Goal: Task Accomplishment & Management: Use online tool/utility

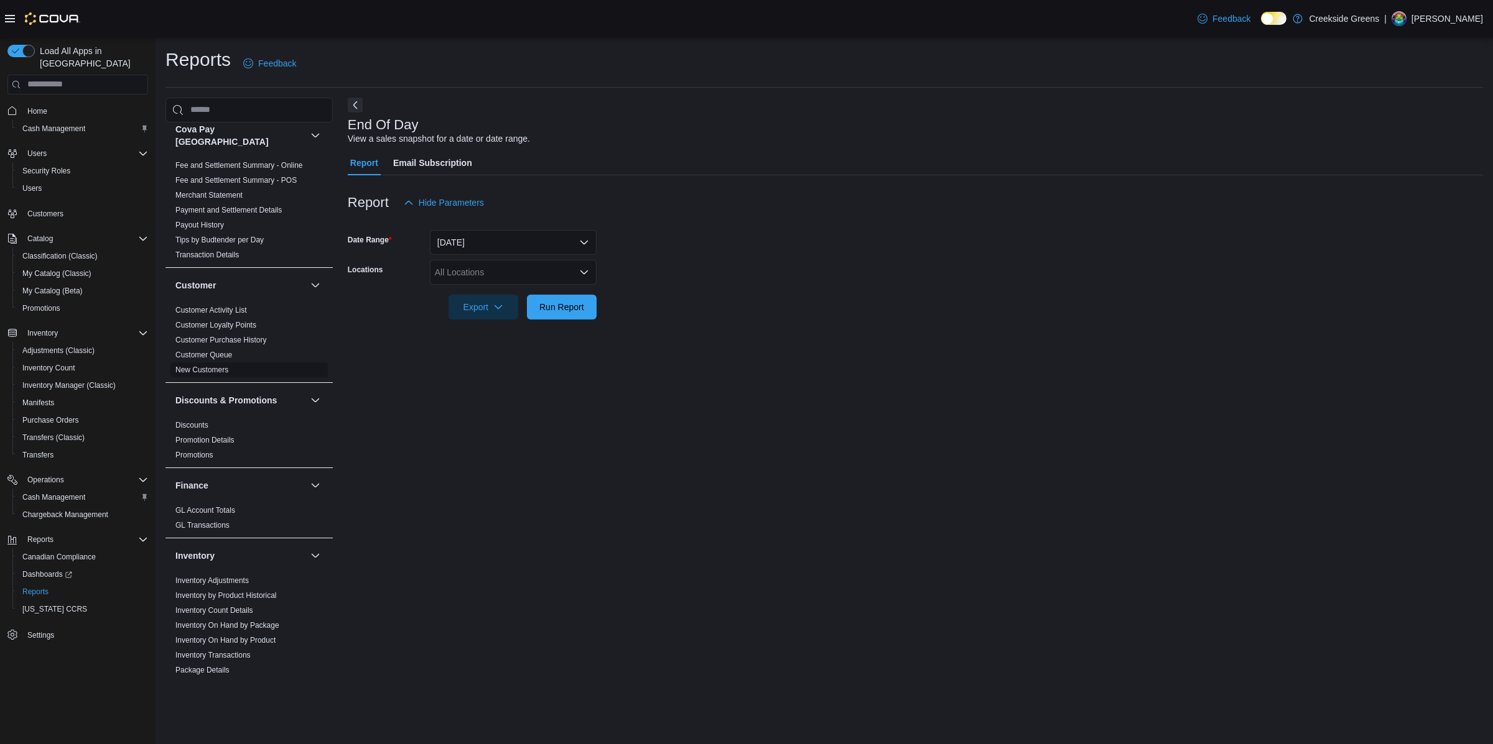
scroll to position [442, 0]
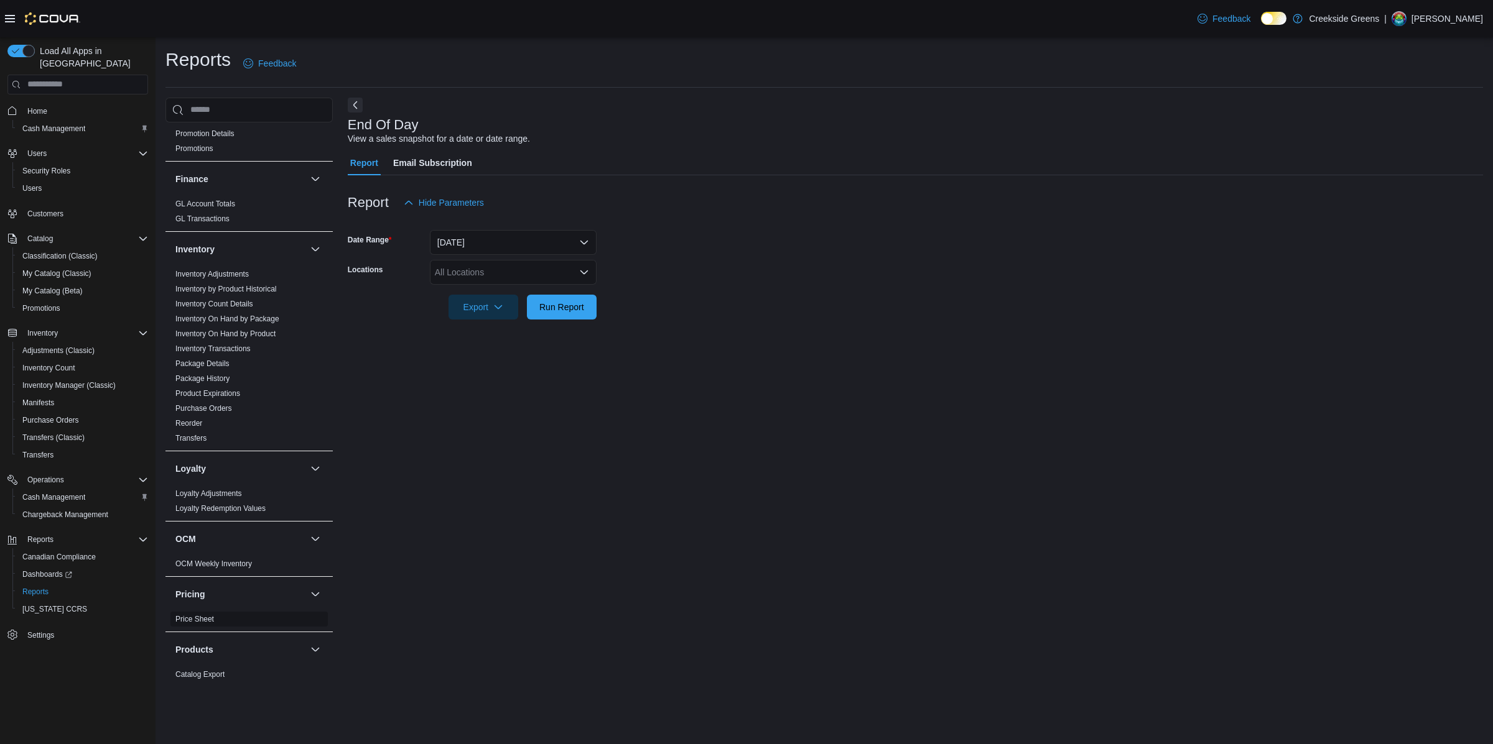
click at [198, 615] on link "Price Sheet" at bounding box center [194, 619] width 39 height 9
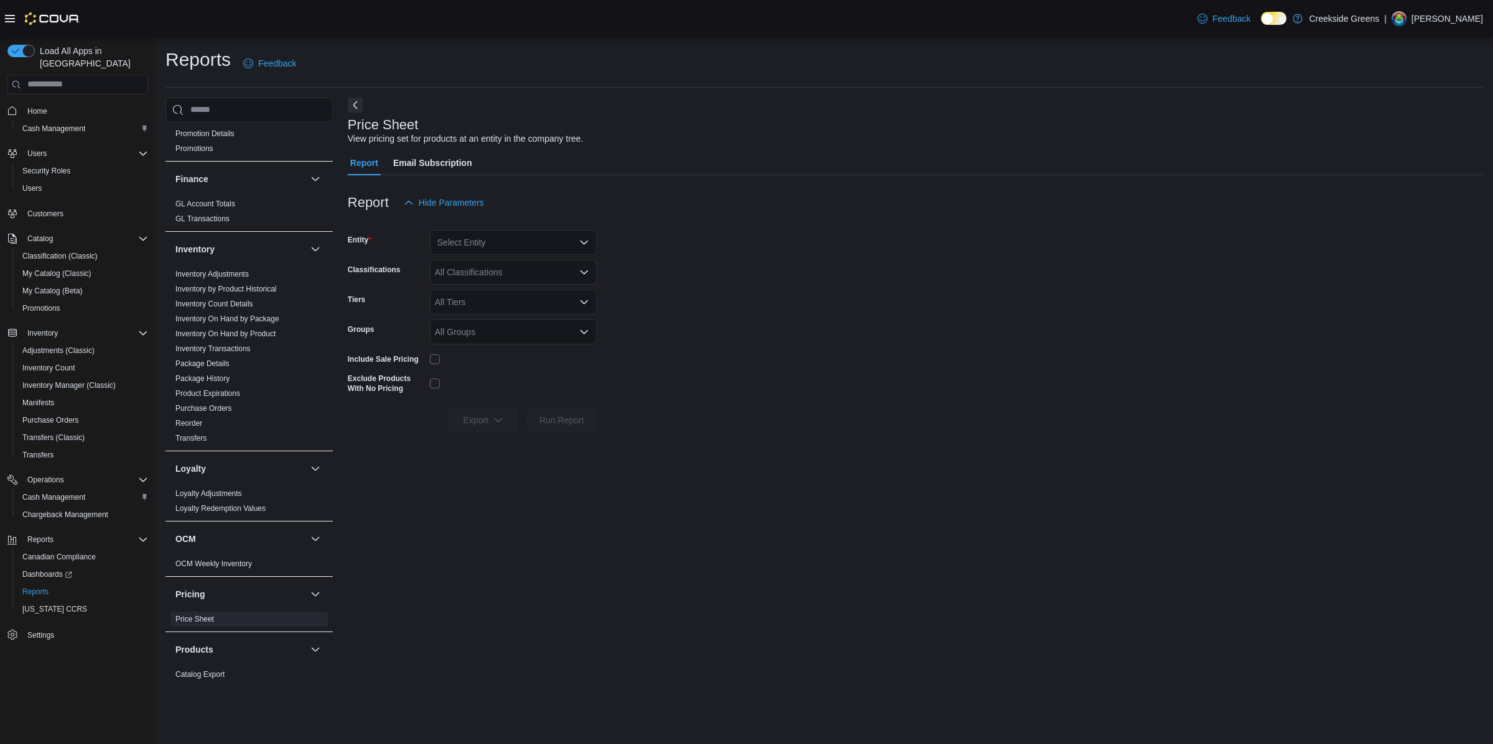
click at [553, 246] on div "Select Entity" at bounding box center [513, 242] width 167 height 25
click at [537, 298] on span "[STREET_ADDRESS][PERSON_NAME]" at bounding box center [550, 300] width 158 height 12
click at [504, 278] on div "All Classifications" at bounding box center [513, 272] width 167 height 25
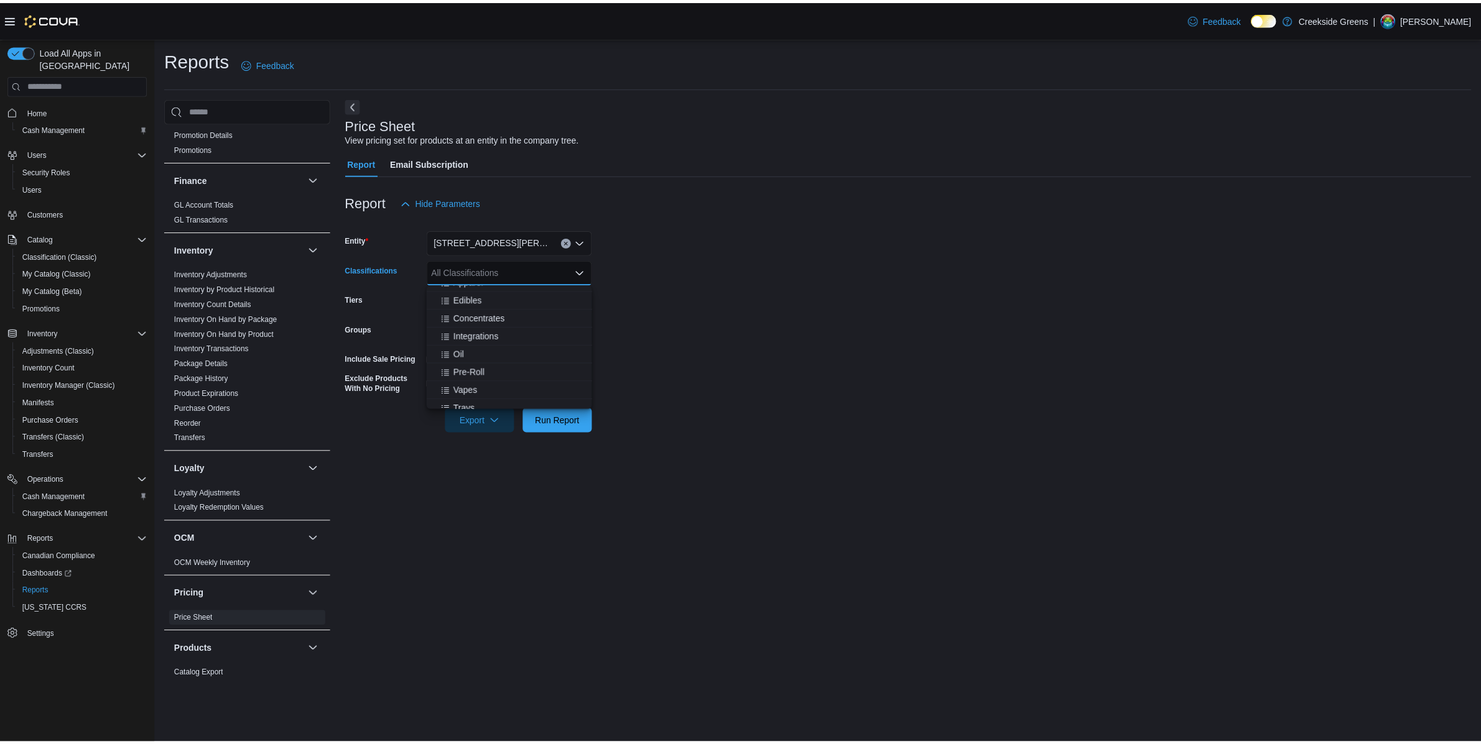
scroll to position [122, 0]
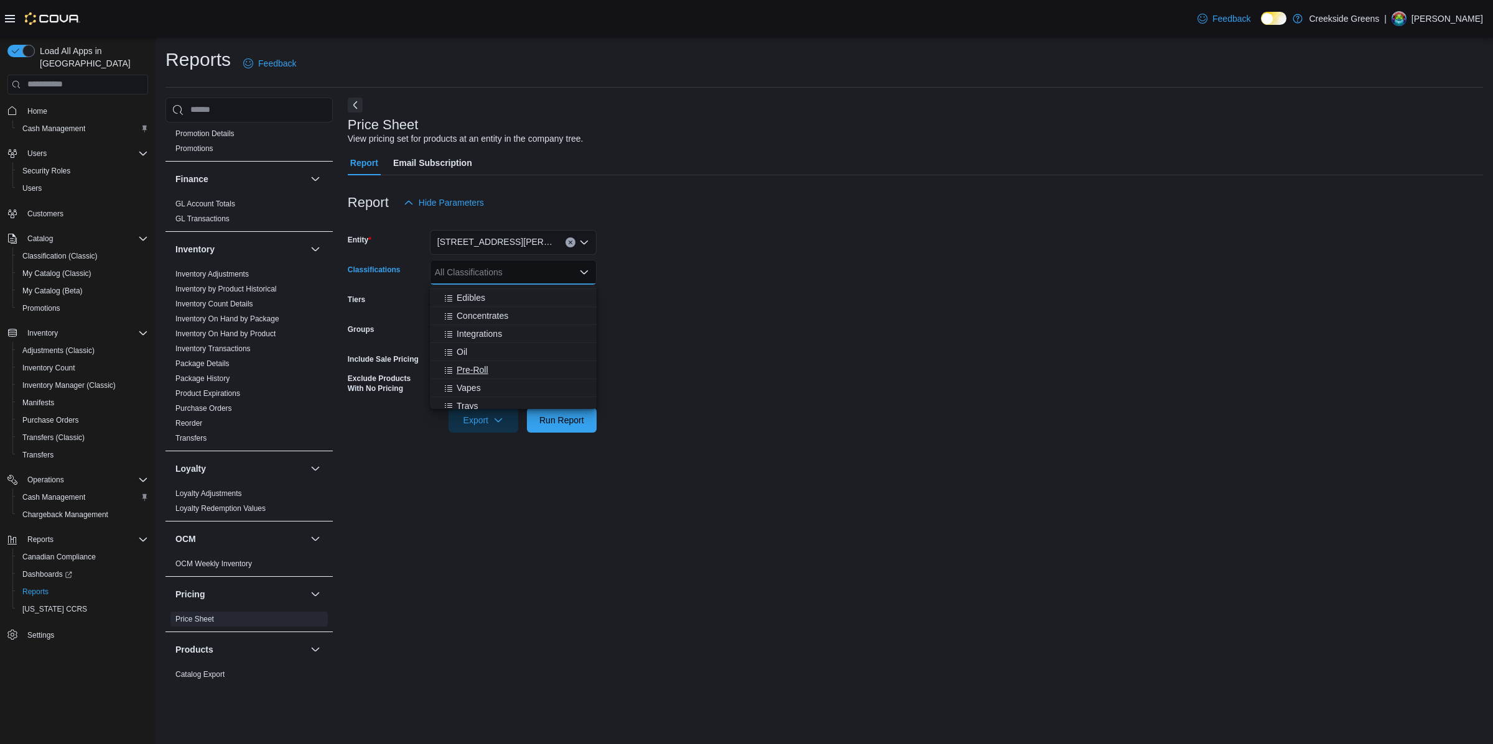
click at [481, 376] on button "Pre-Roll" at bounding box center [513, 370] width 167 height 18
click at [726, 290] on form "Entity 19 Reuben Crescent Classifications Pre-Roll Combo box. Selected. Pre-Rol…" at bounding box center [915, 324] width 1135 height 218
click at [575, 415] on span "Run Report" at bounding box center [561, 420] width 45 height 12
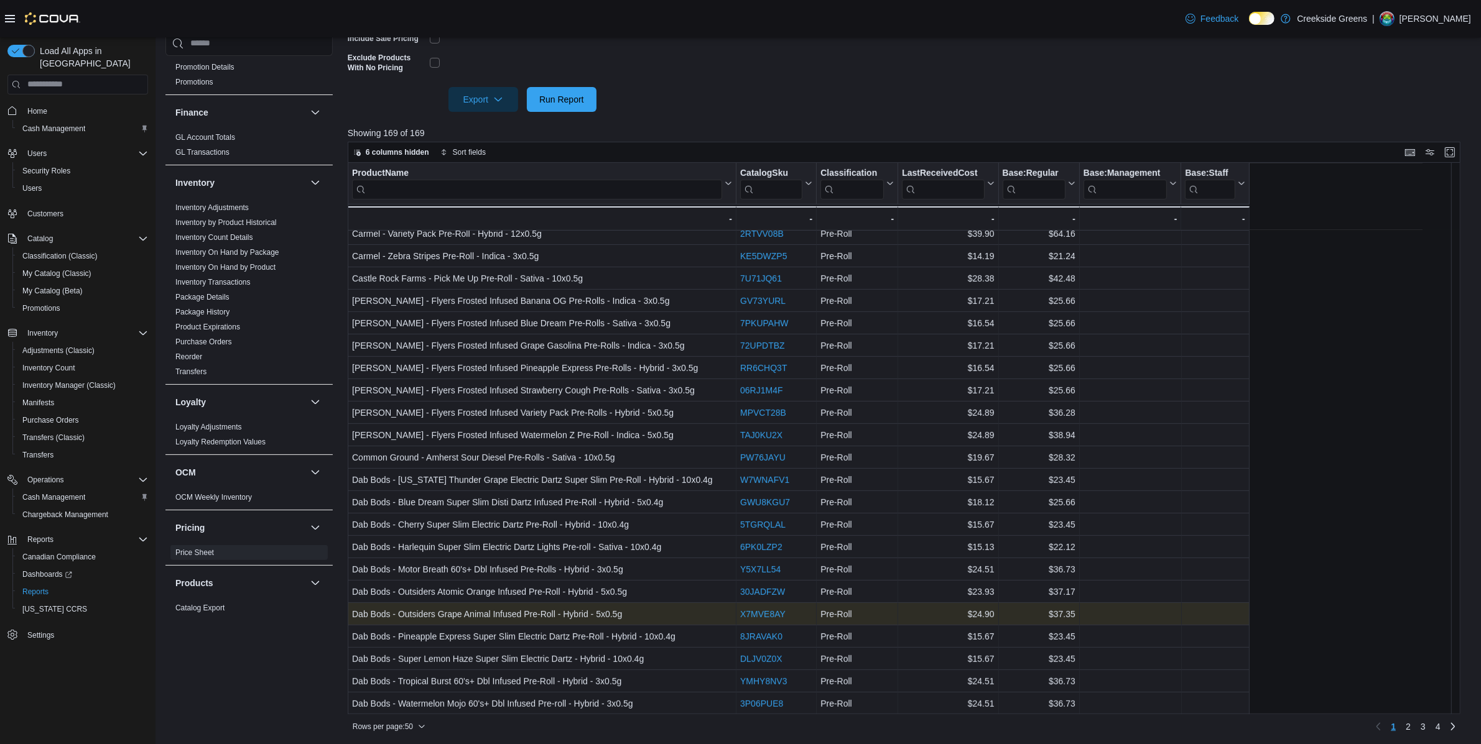
scroll to position [322, 0]
click at [1410, 726] on span "2" at bounding box center [1407, 726] width 5 height 12
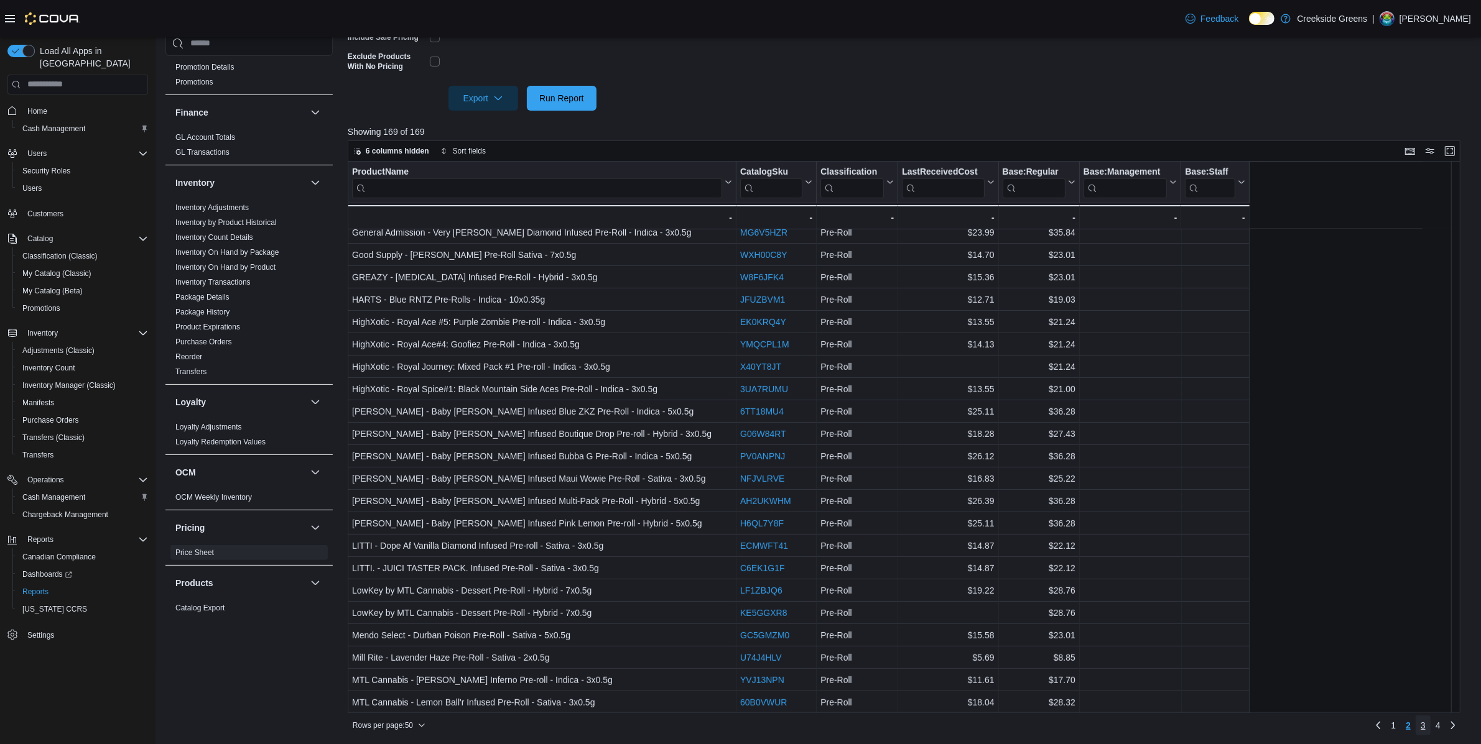
click at [1430, 728] on link "3" at bounding box center [1422, 726] width 15 height 20
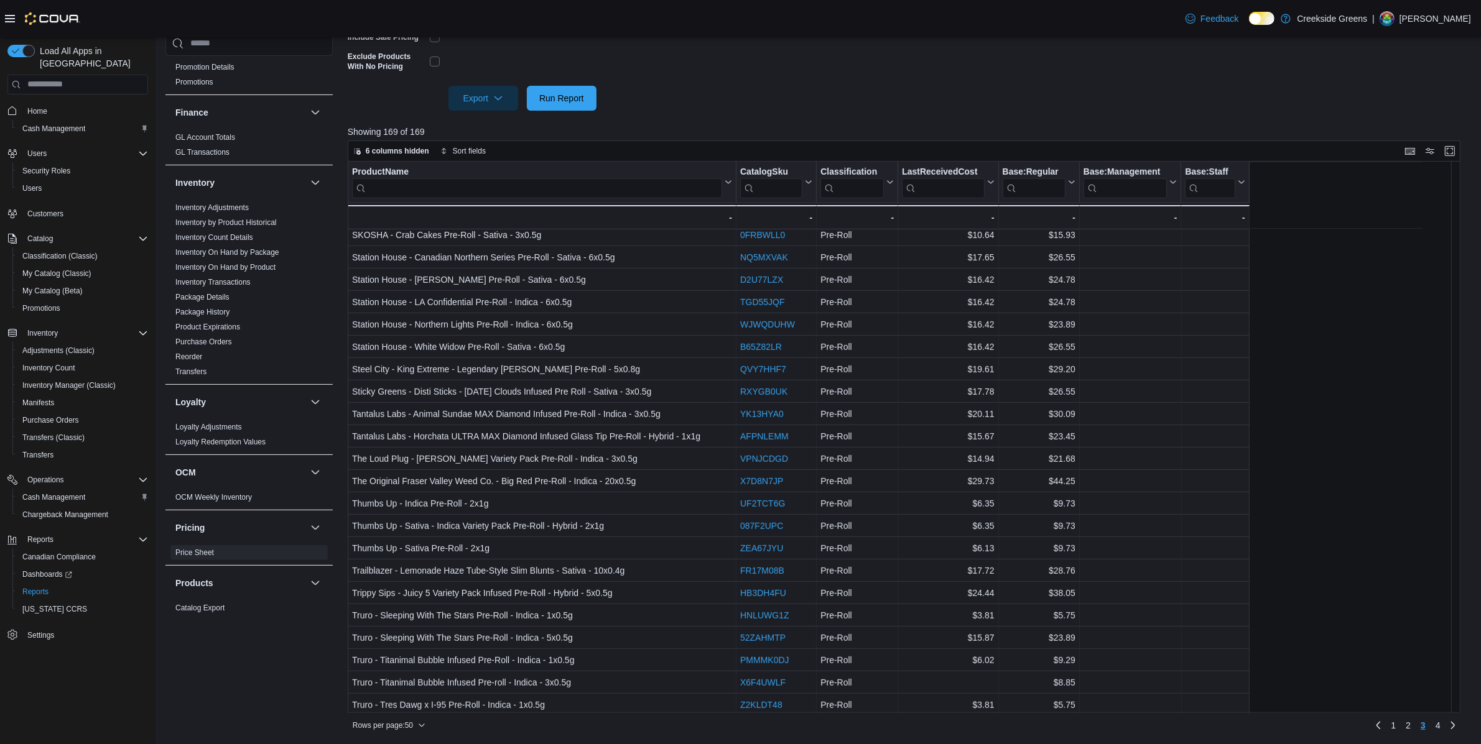
scroll to position [635, 0]
click at [1440, 726] on span "4" at bounding box center [1437, 726] width 5 height 12
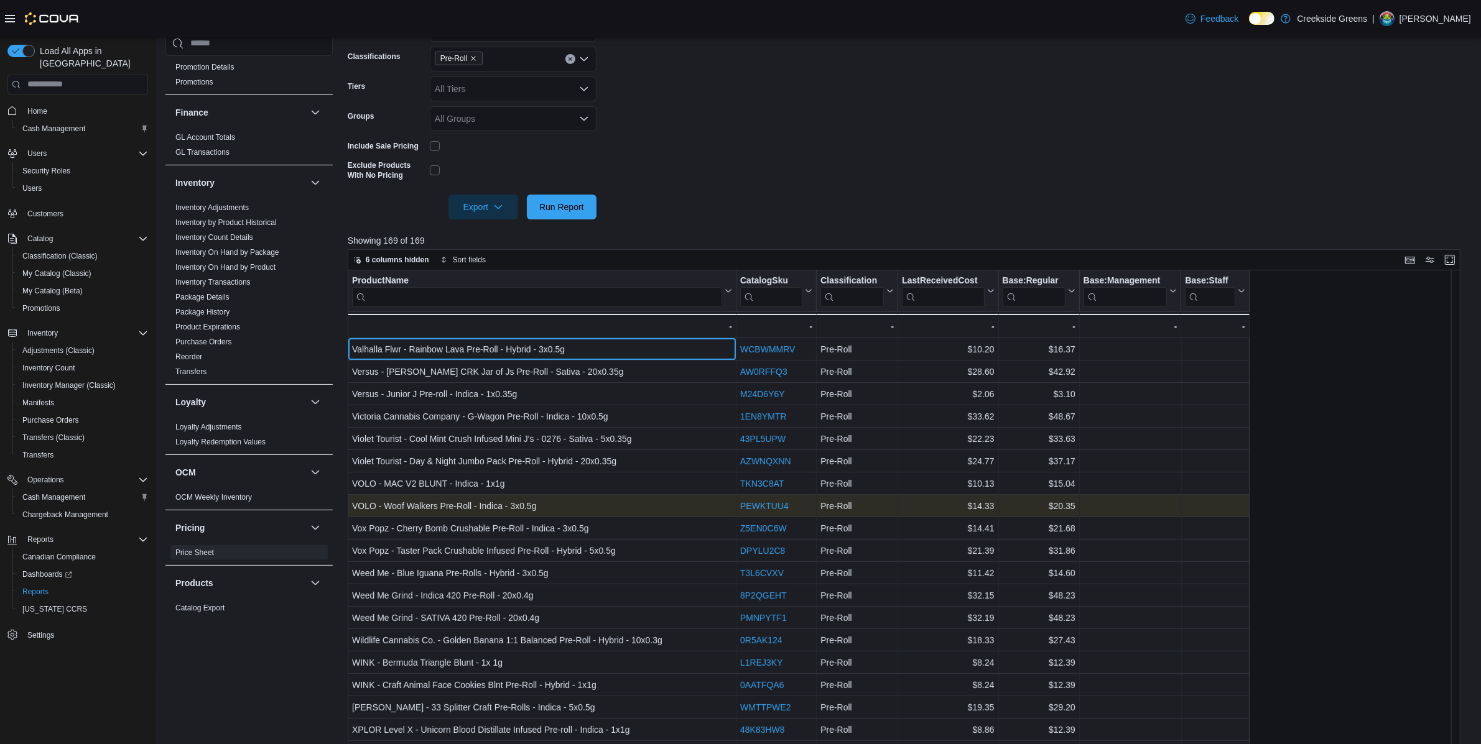
scroll to position [322, 0]
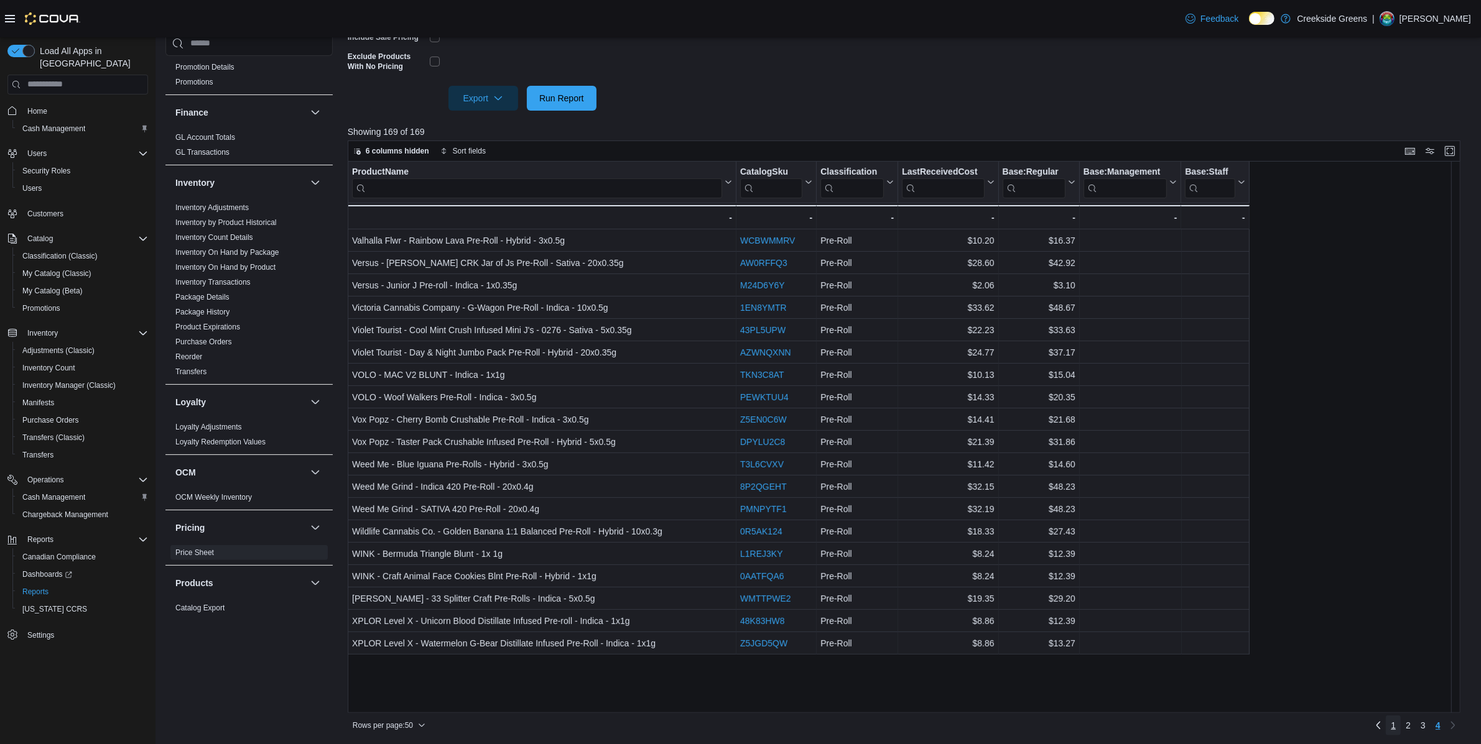
click at [1396, 725] on span "1" at bounding box center [1393, 726] width 5 height 12
